Goal: Information Seeking & Learning: Find specific fact

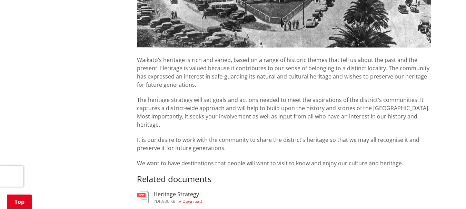
scroll to position [235, 0]
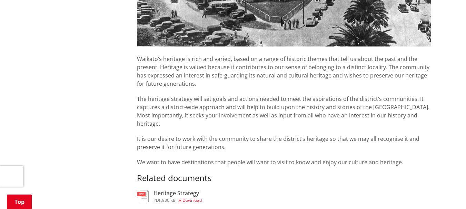
click at [73, 75] on div "More from this section Heritage Waikato’s heritage is rich and varied, based on…" at bounding box center [233, 112] width 406 height 350
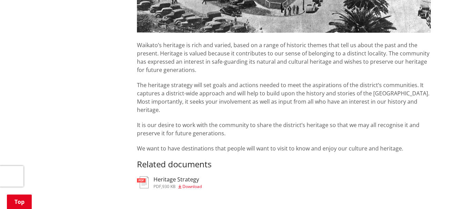
scroll to position [272, 0]
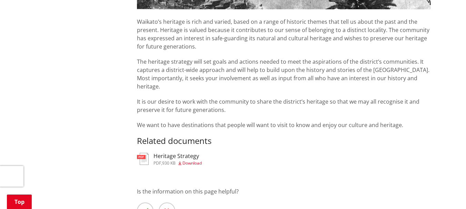
click at [179, 153] on h3 "Heritage Strategy" at bounding box center [178, 156] width 48 height 7
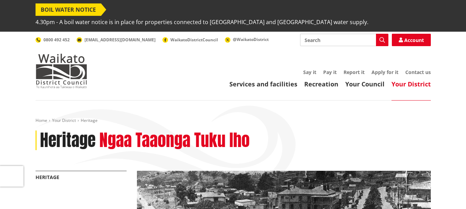
click at [307, 34] on input "Search" at bounding box center [344, 40] width 88 height 12
type input "st judes church mercer"
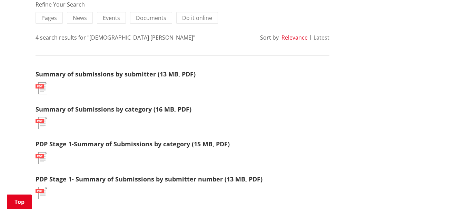
scroll to position [193, 0]
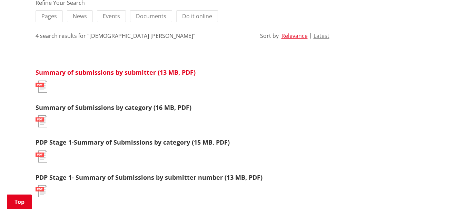
click at [62, 68] on link "Summary of submissions by submitter (13 MB, PDF)" at bounding box center [116, 72] width 160 height 8
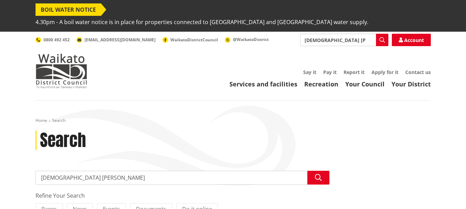
scroll to position [193, 0]
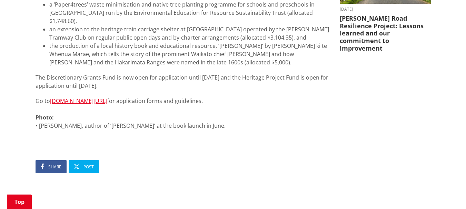
scroll to position [422, 0]
